Goal: Find specific page/section: Find specific page/section

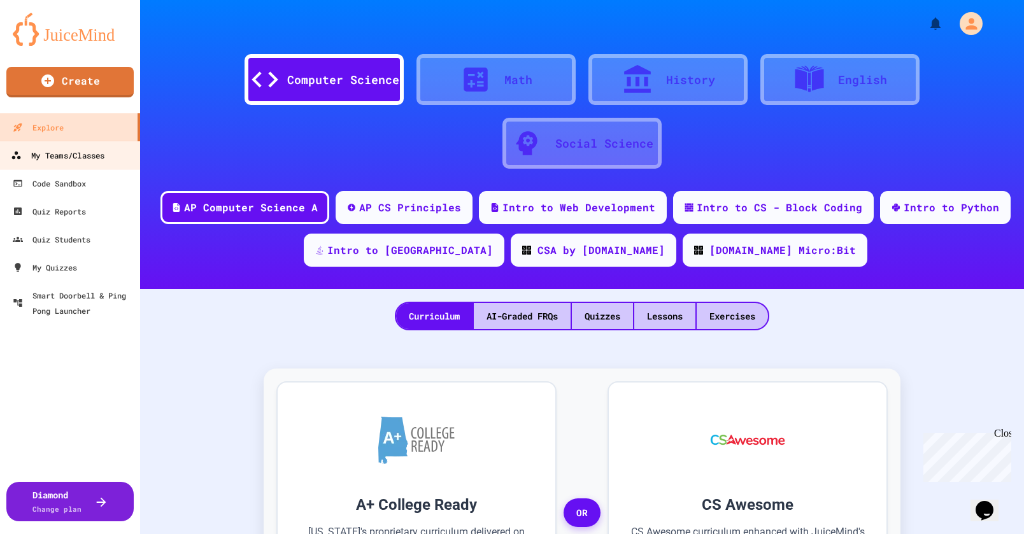
click at [76, 160] on div "My Teams/Classes" at bounding box center [58, 156] width 94 height 16
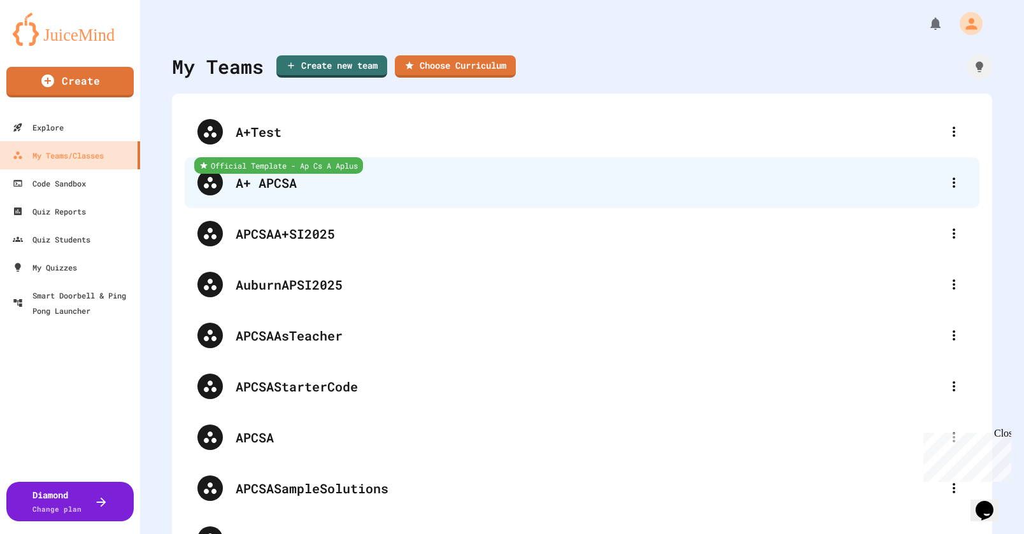
click at [282, 188] on div "A+ APCSA" at bounding box center [588, 182] width 705 height 19
